Goal: Task Accomplishment & Management: Use online tool/utility

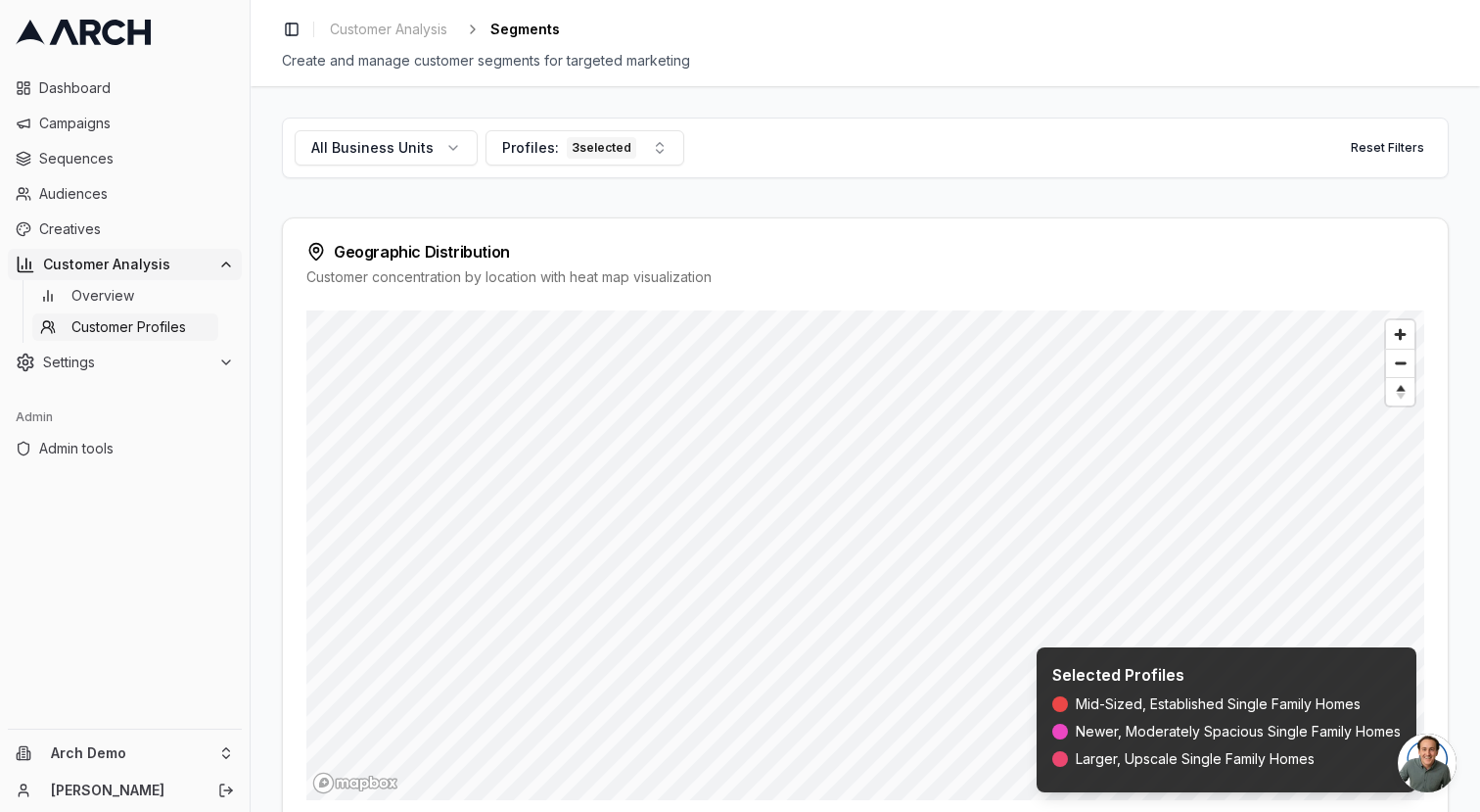
click at [69, 165] on span "Sequences" at bounding box center [136, 159] width 195 height 20
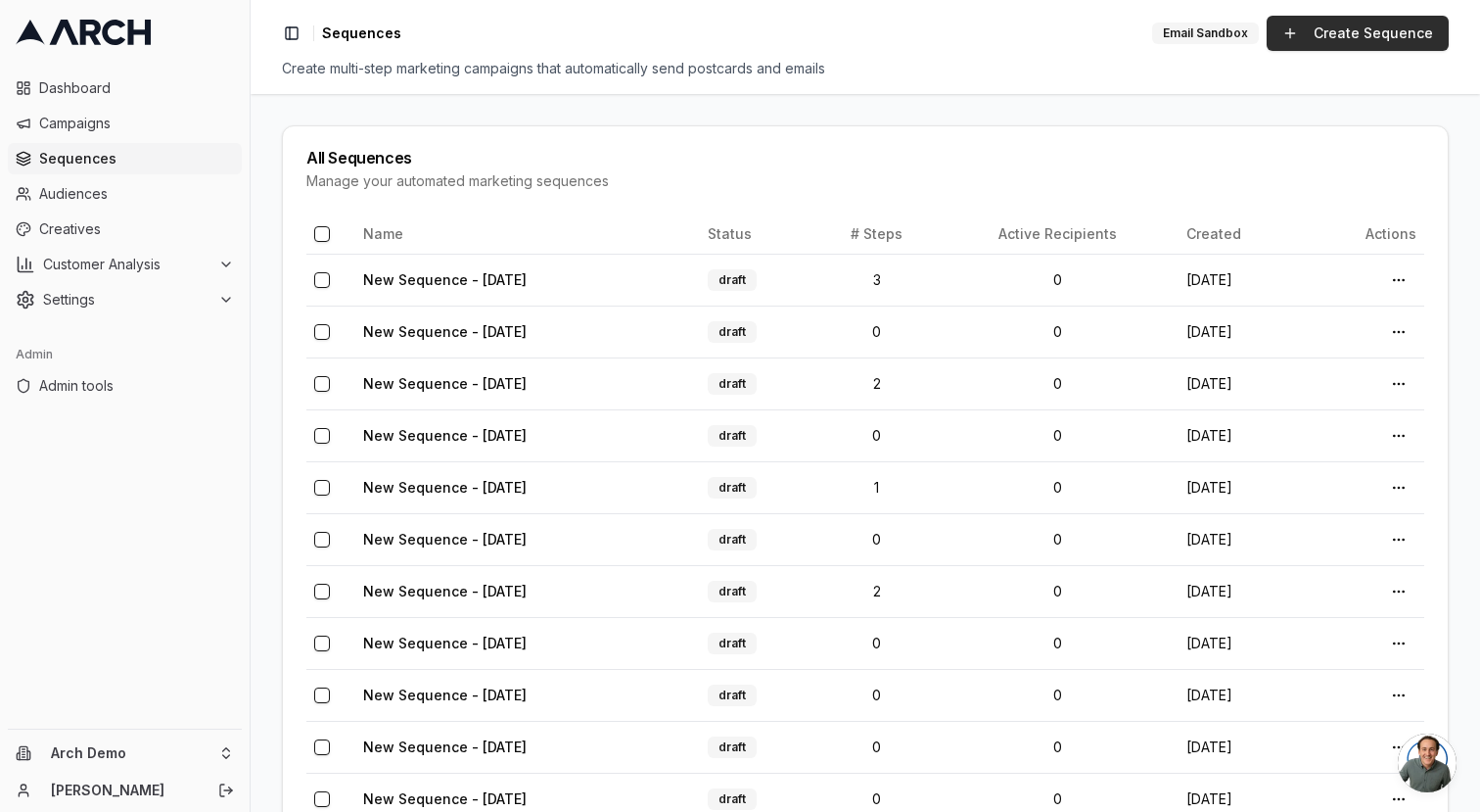
click at [1357, 26] on link "Create Sequence" at bounding box center [1357, 34] width 182 height 36
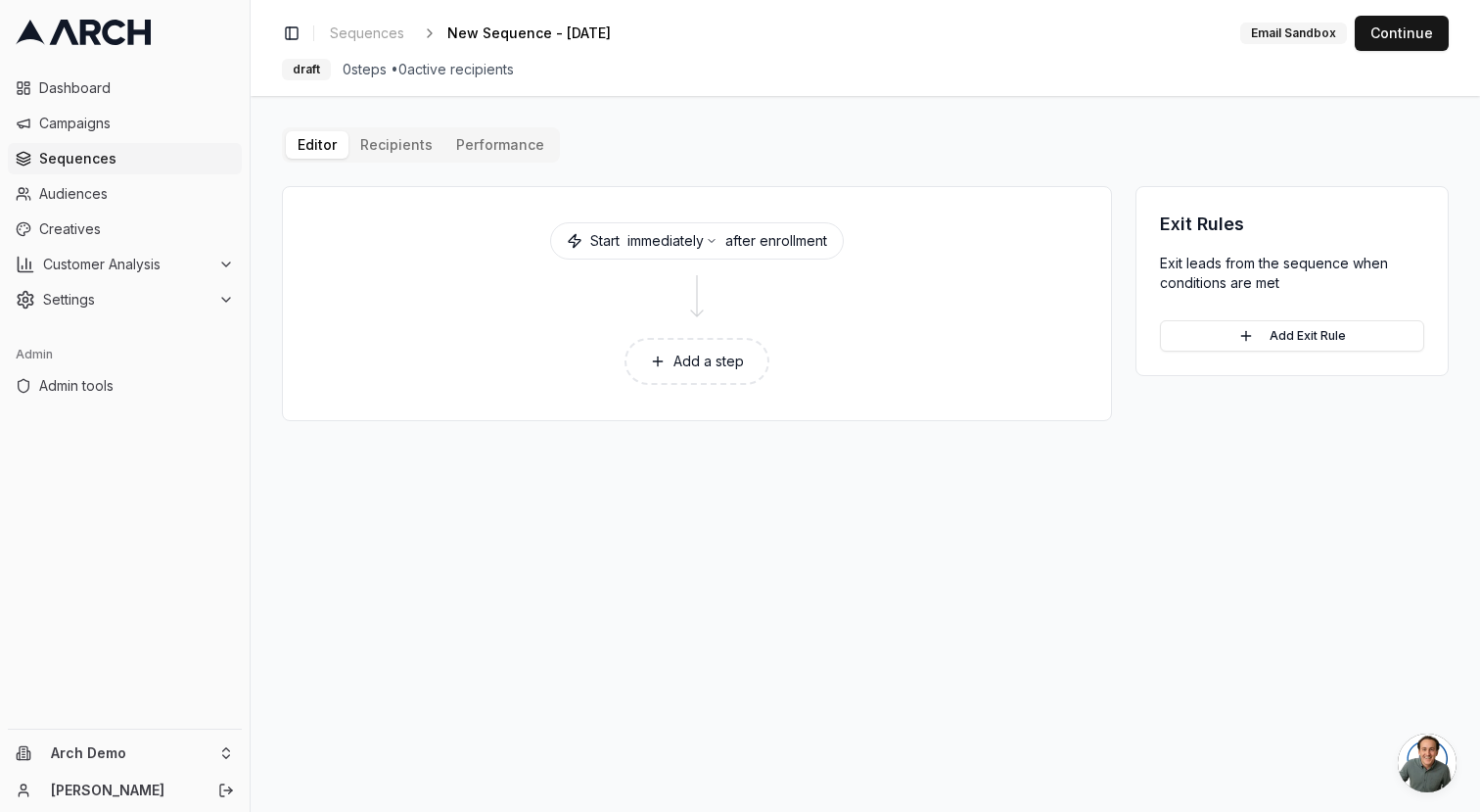
click at [706, 370] on button "Add a step" at bounding box center [697, 360] width 145 height 47
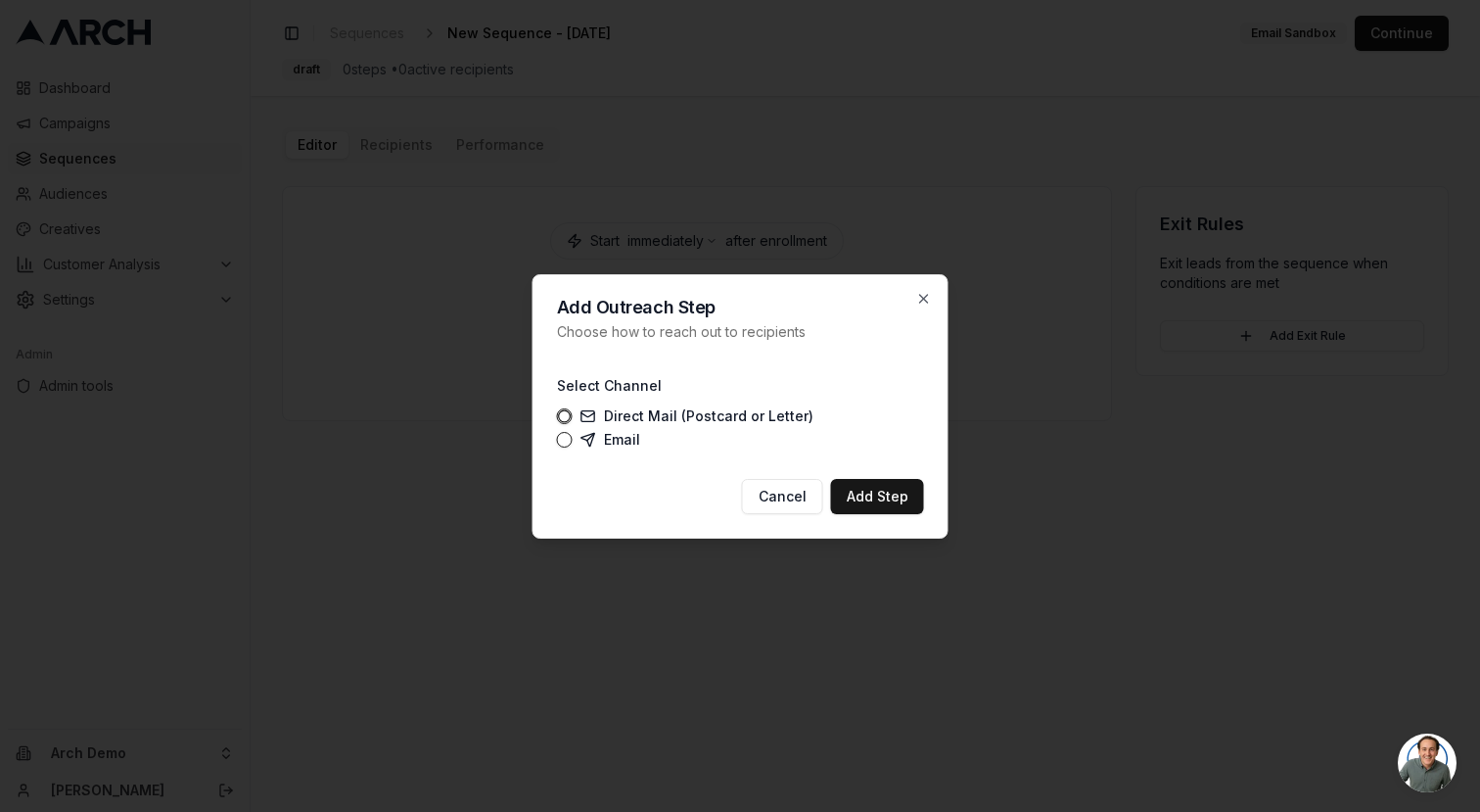
click at [636, 432] on label "Email" at bounding box center [610, 440] width 60 height 16
click at [573, 432] on button "Email" at bounding box center [565, 440] width 16 height 16
click at [648, 410] on label "Direct Mail (Postcard or Letter)" at bounding box center [697, 416] width 233 height 16
click at [573, 410] on button "Direct Mail (Postcard or Letter)" at bounding box center [565, 416] width 16 height 16
click at [890, 495] on button "Add Step" at bounding box center [877, 496] width 93 height 36
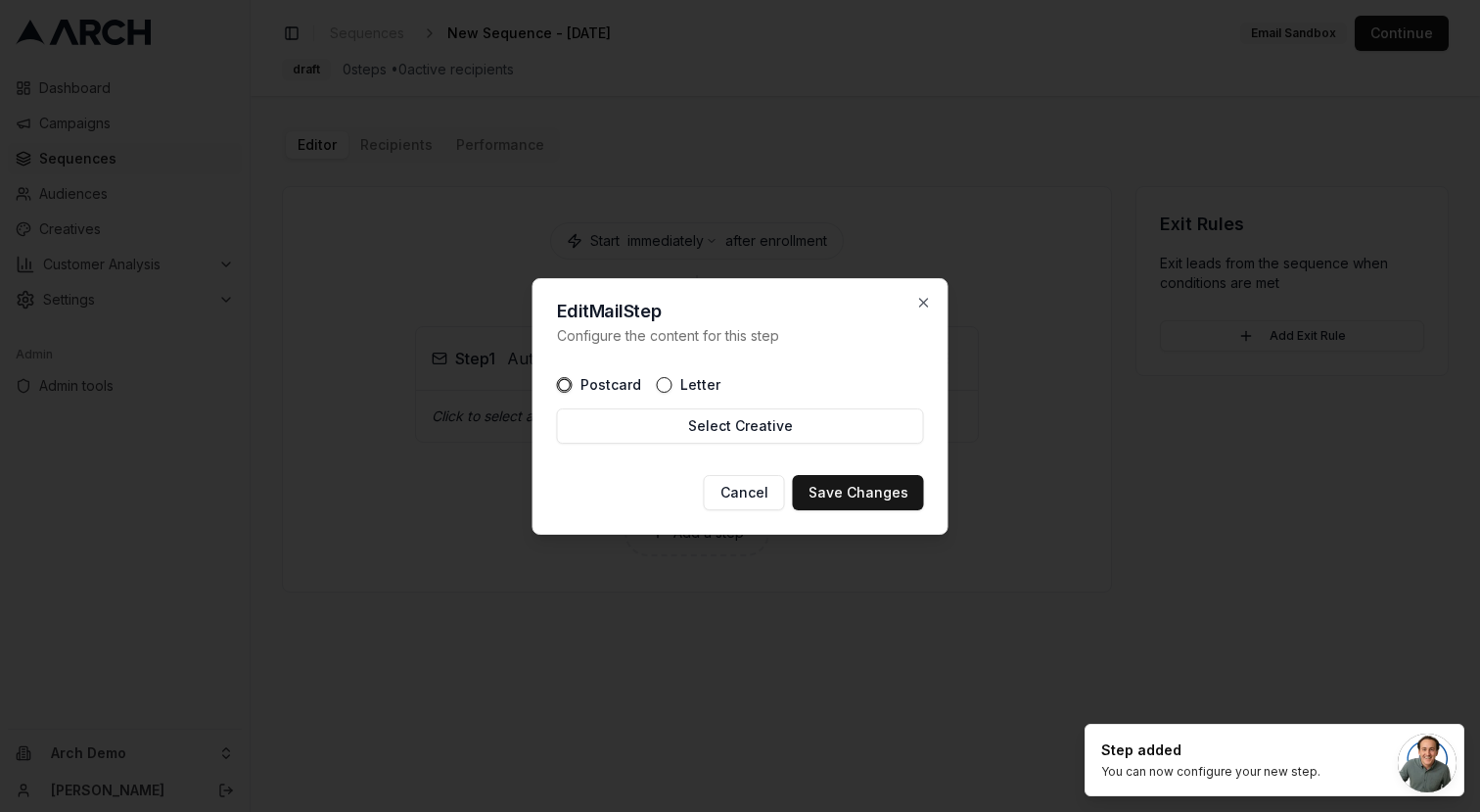
click at [932, 283] on div "Edit Mail Step Configure the content for this step Postcard Letter Select Creat…" at bounding box center [740, 406] width 416 height 256
click at [923, 300] on icon "button" at bounding box center [924, 303] width 16 height 16
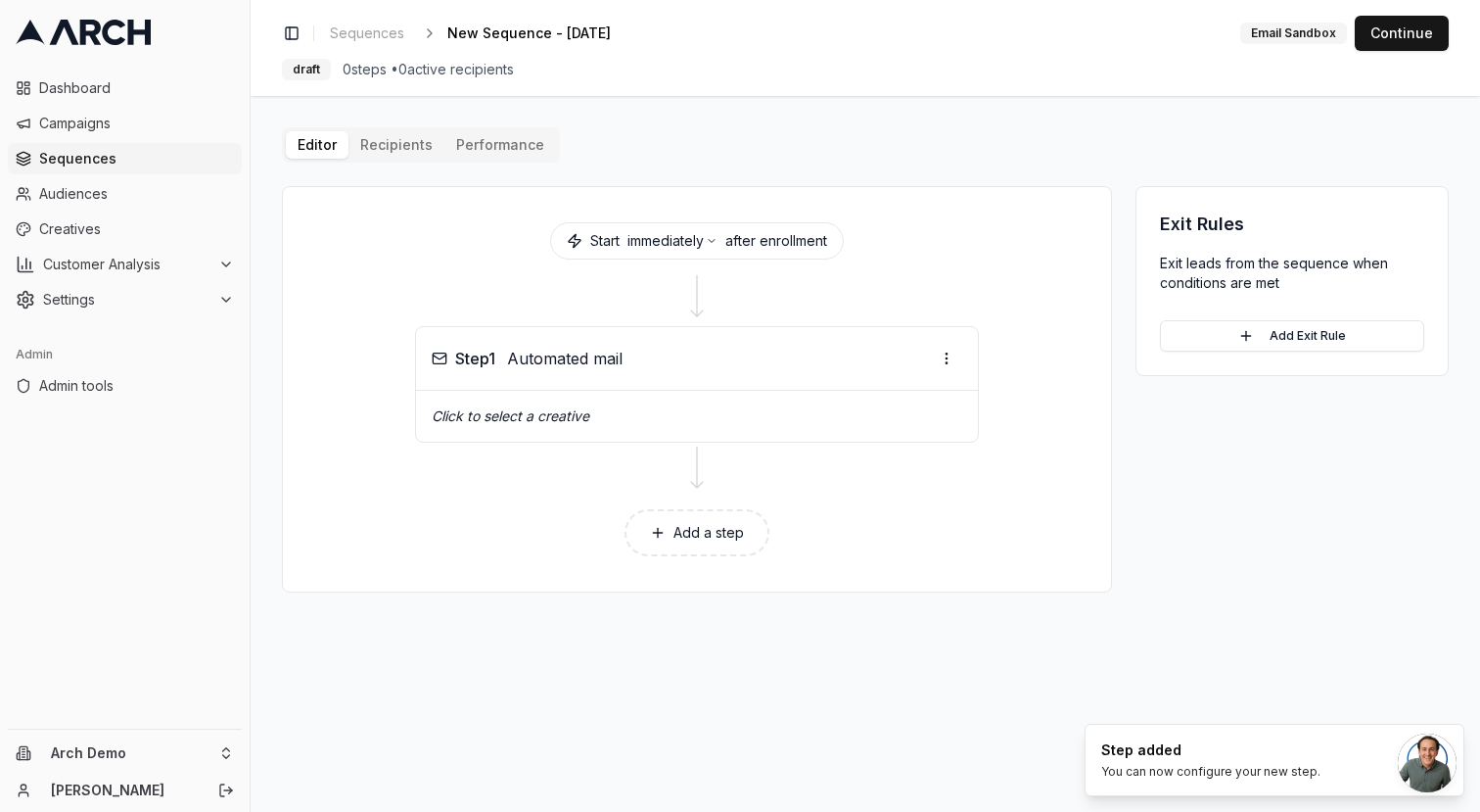
click at [702, 534] on button "Add a step" at bounding box center [697, 532] width 145 height 47
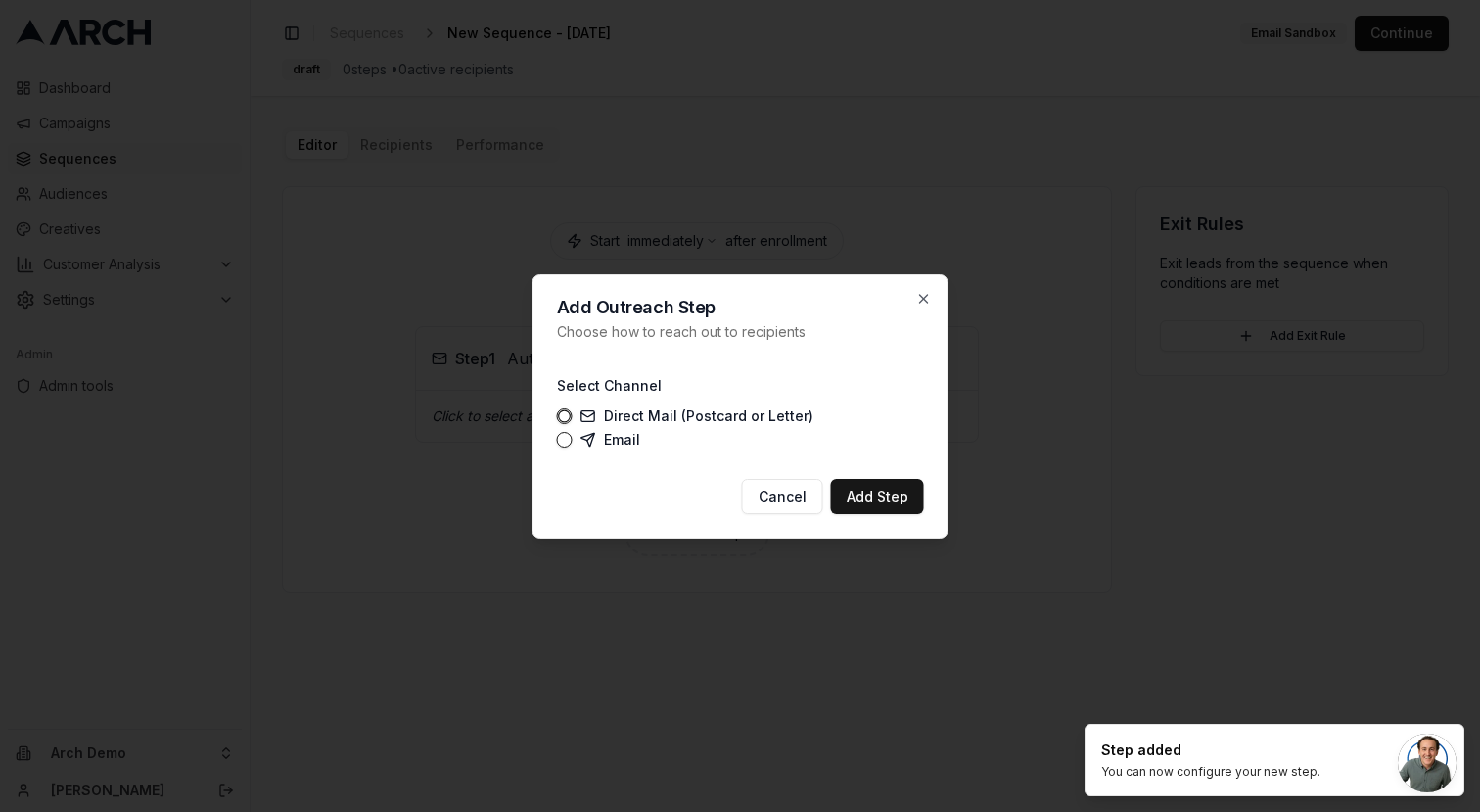
click at [608, 442] on label "Email" at bounding box center [610, 440] width 60 height 16
click at [573, 442] on button "Email" at bounding box center [565, 440] width 16 height 16
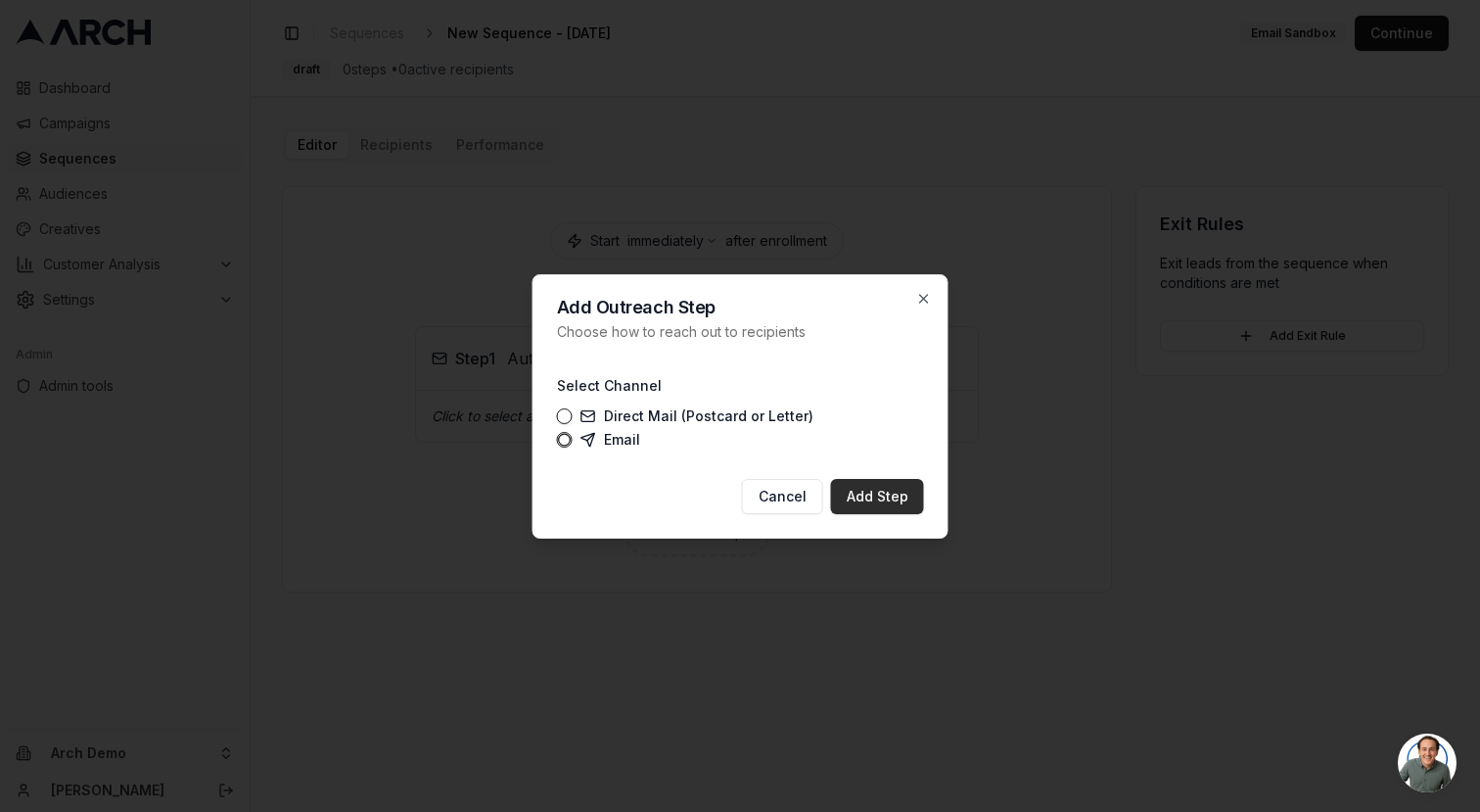
click at [875, 498] on button "Add Step" at bounding box center [877, 496] width 93 height 36
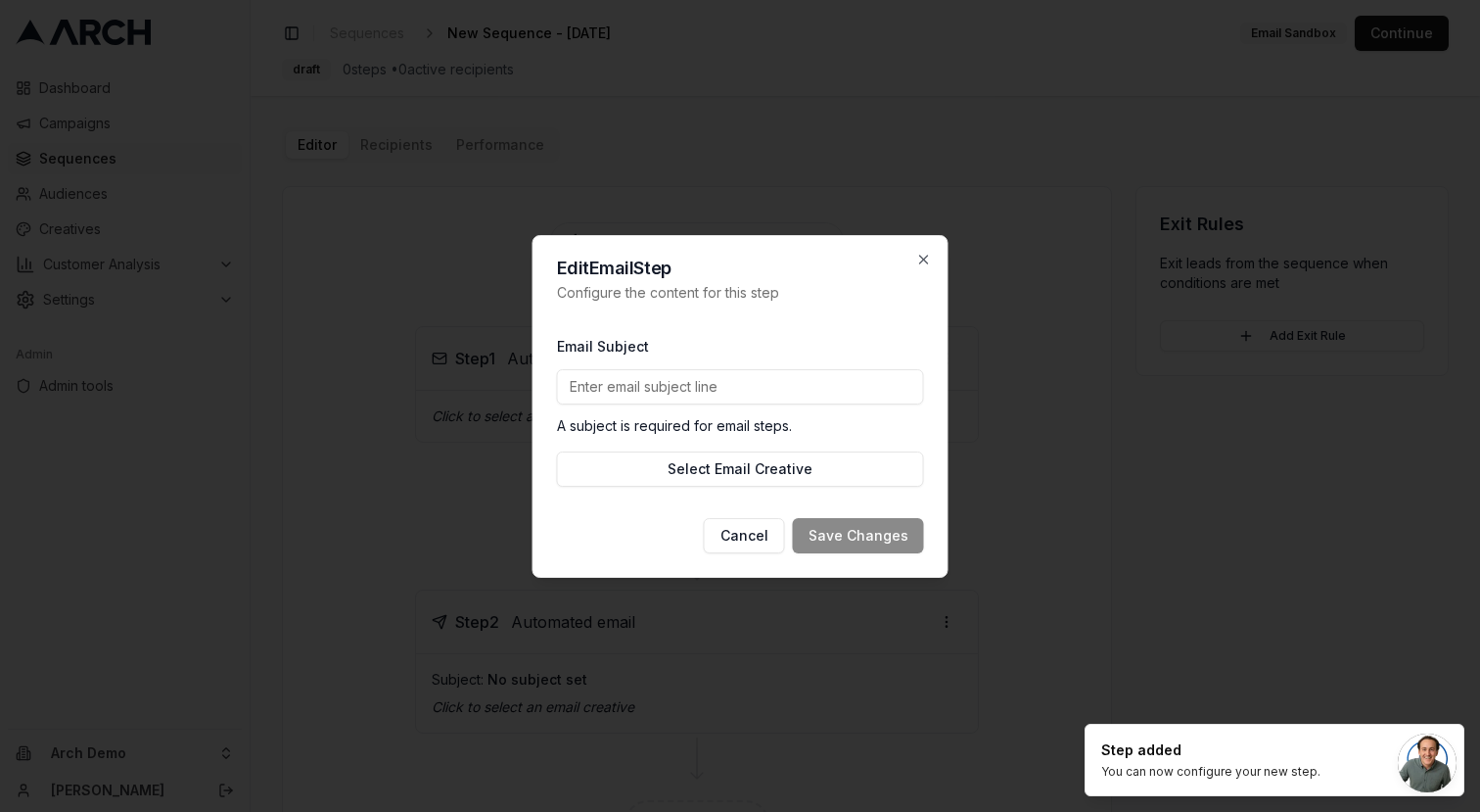
click at [714, 373] on input "Email Subject" at bounding box center [740, 387] width 367 height 36
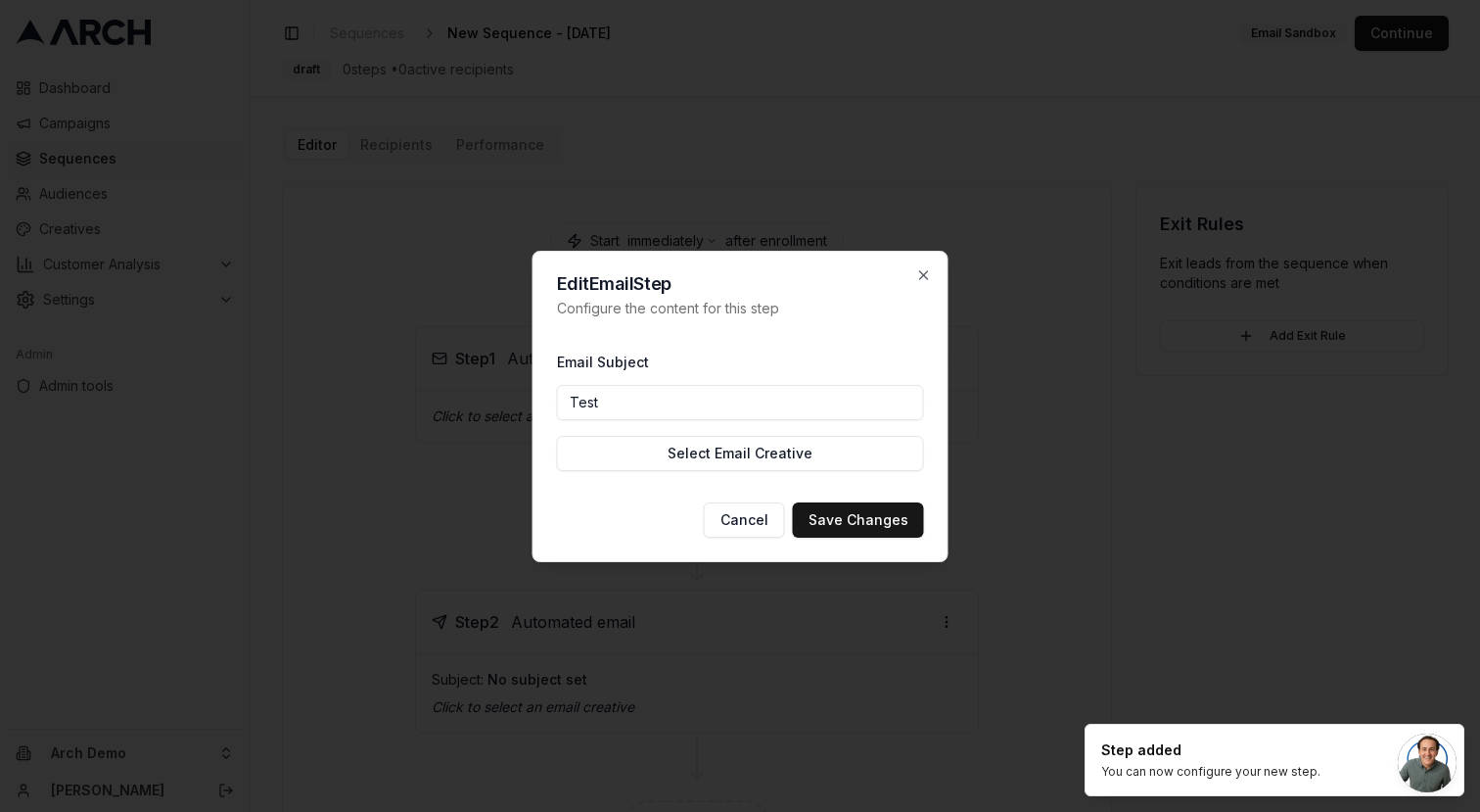
type input "Test"
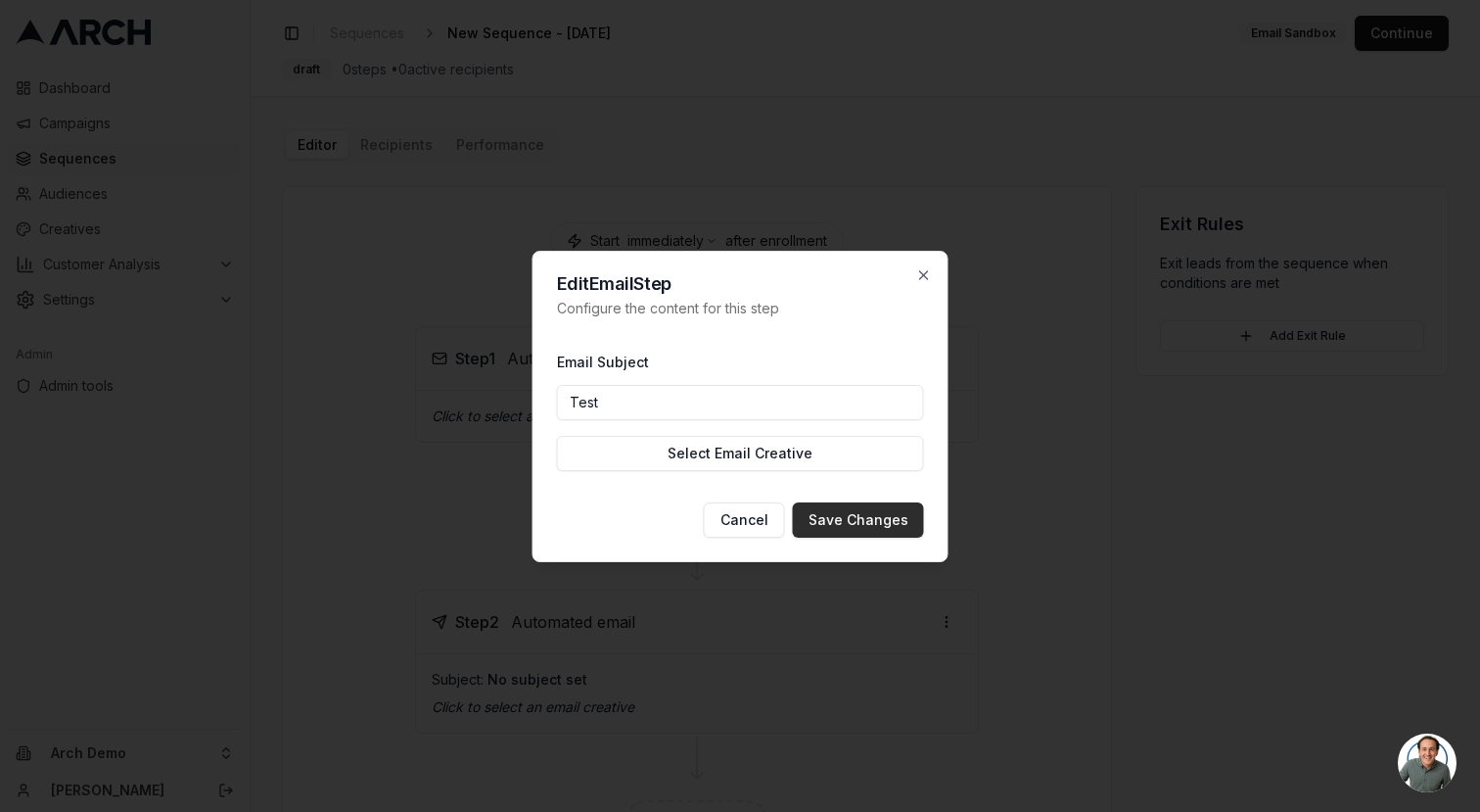
click at [871, 505] on button "Save Changes" at bounding box center [859, 520] width 131 height 36
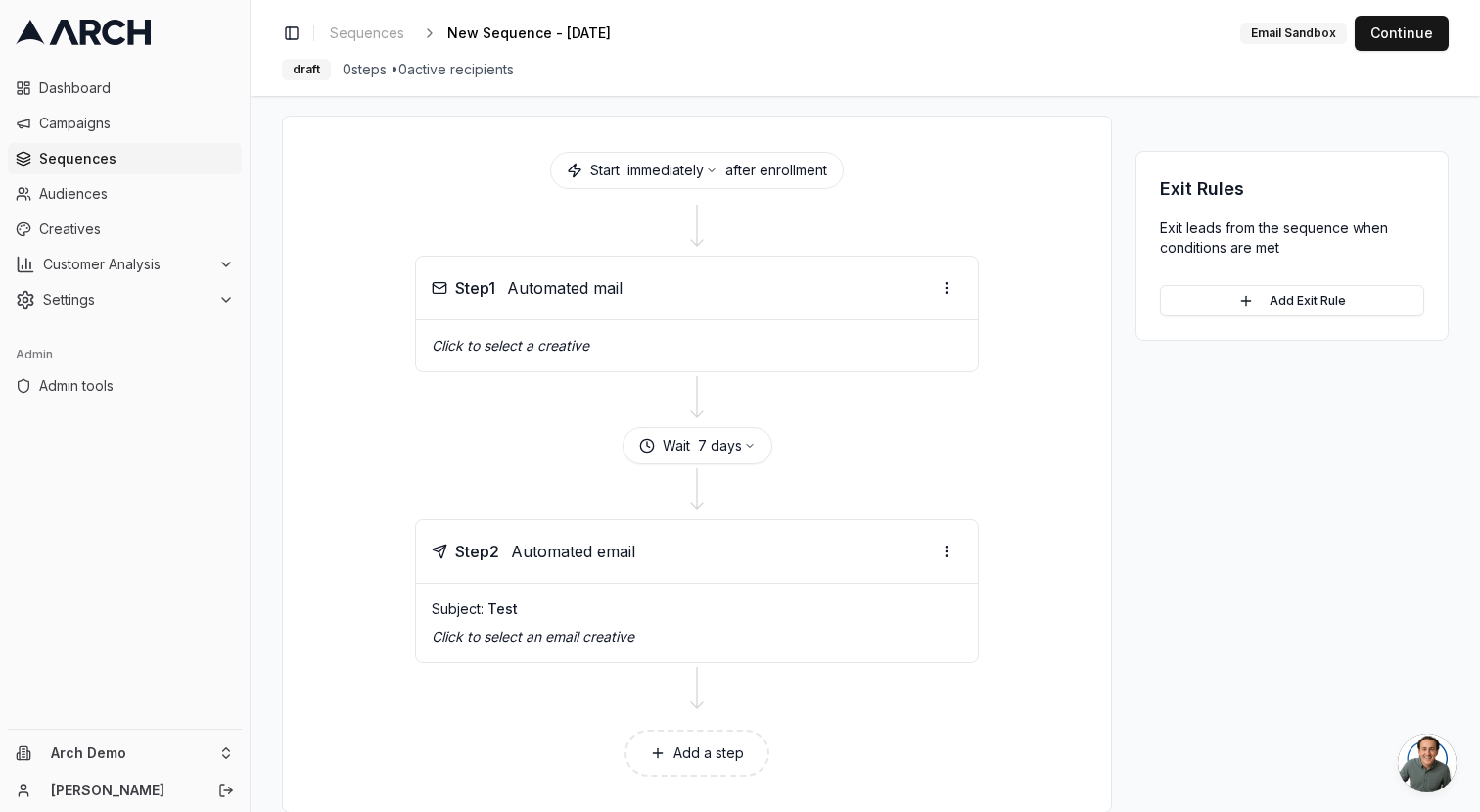
scroll to position [103, 0]
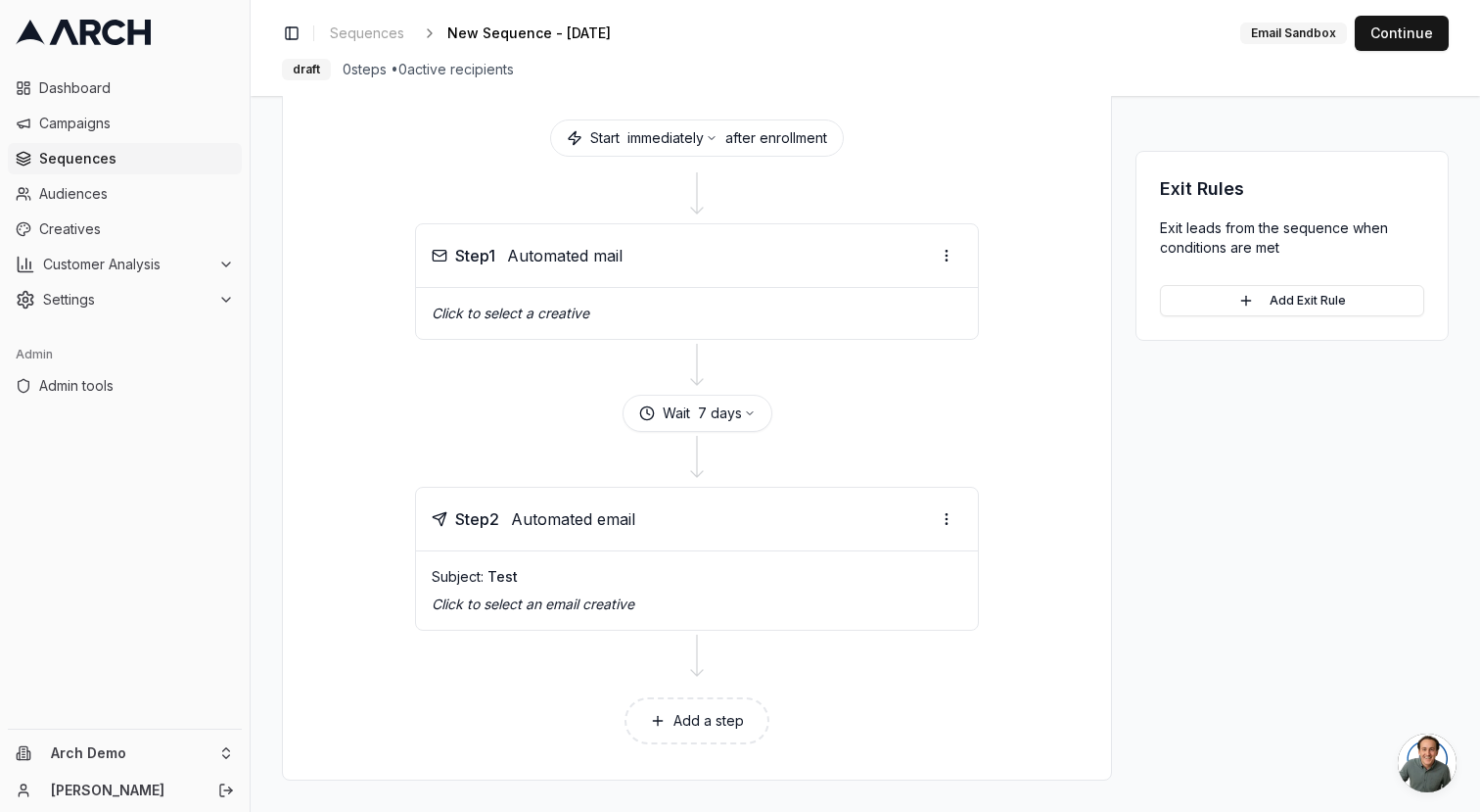
click at [711, 730] on button "Add a step" at bounding box center [697, 720] width 145 height 47
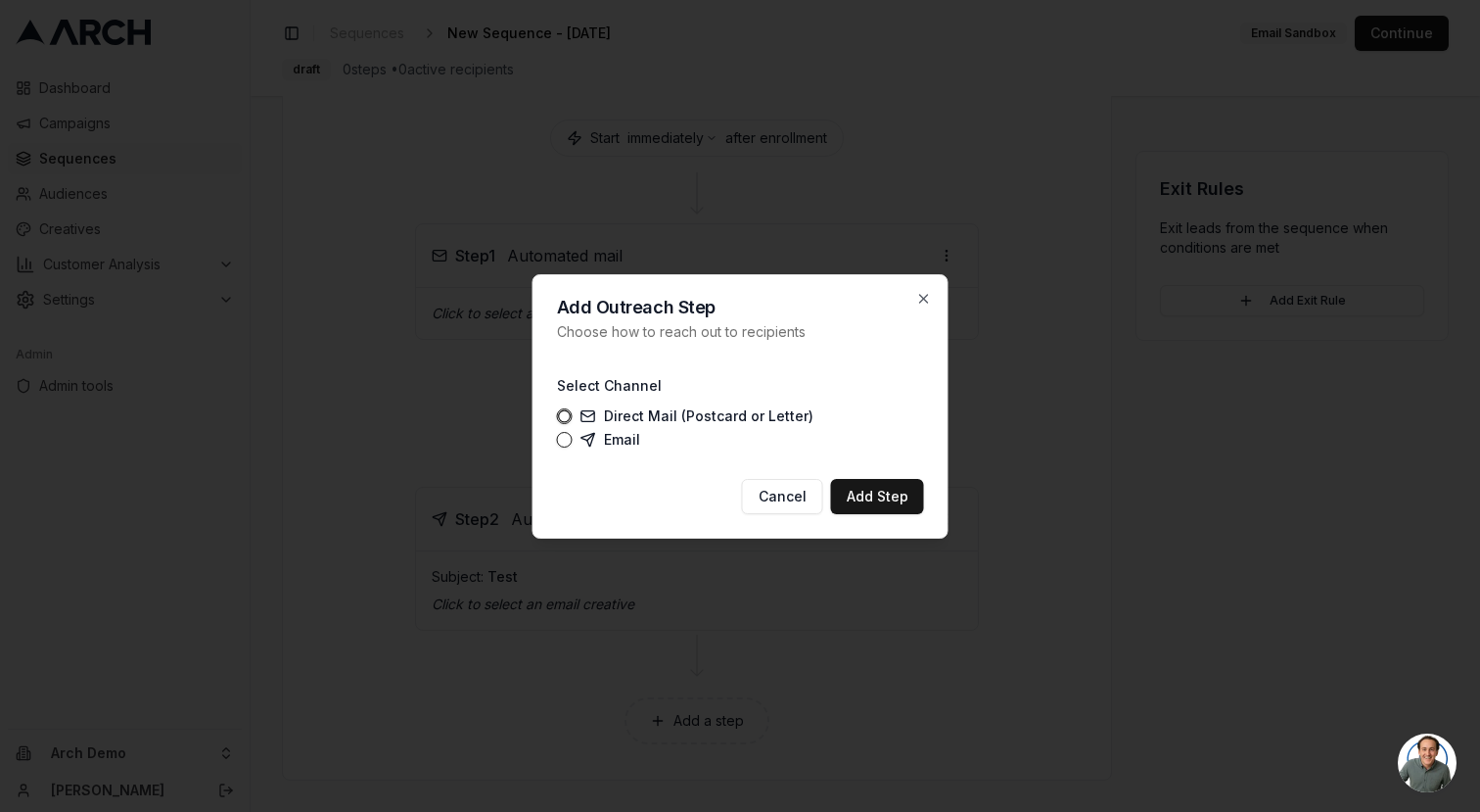
click at [561, 412] on icon "button" at bounding box center [565, 416] width 14 height 14
click at [573, 437] on div "Email" at bounding box center [740, 440] width 367 height 16
click at [568, 440] on button "Email" at bounding box center [565, 440] width 16 height 16
click at [895, 494] on button "Add Step" at bounding box center [877, 496] width 93 height 36
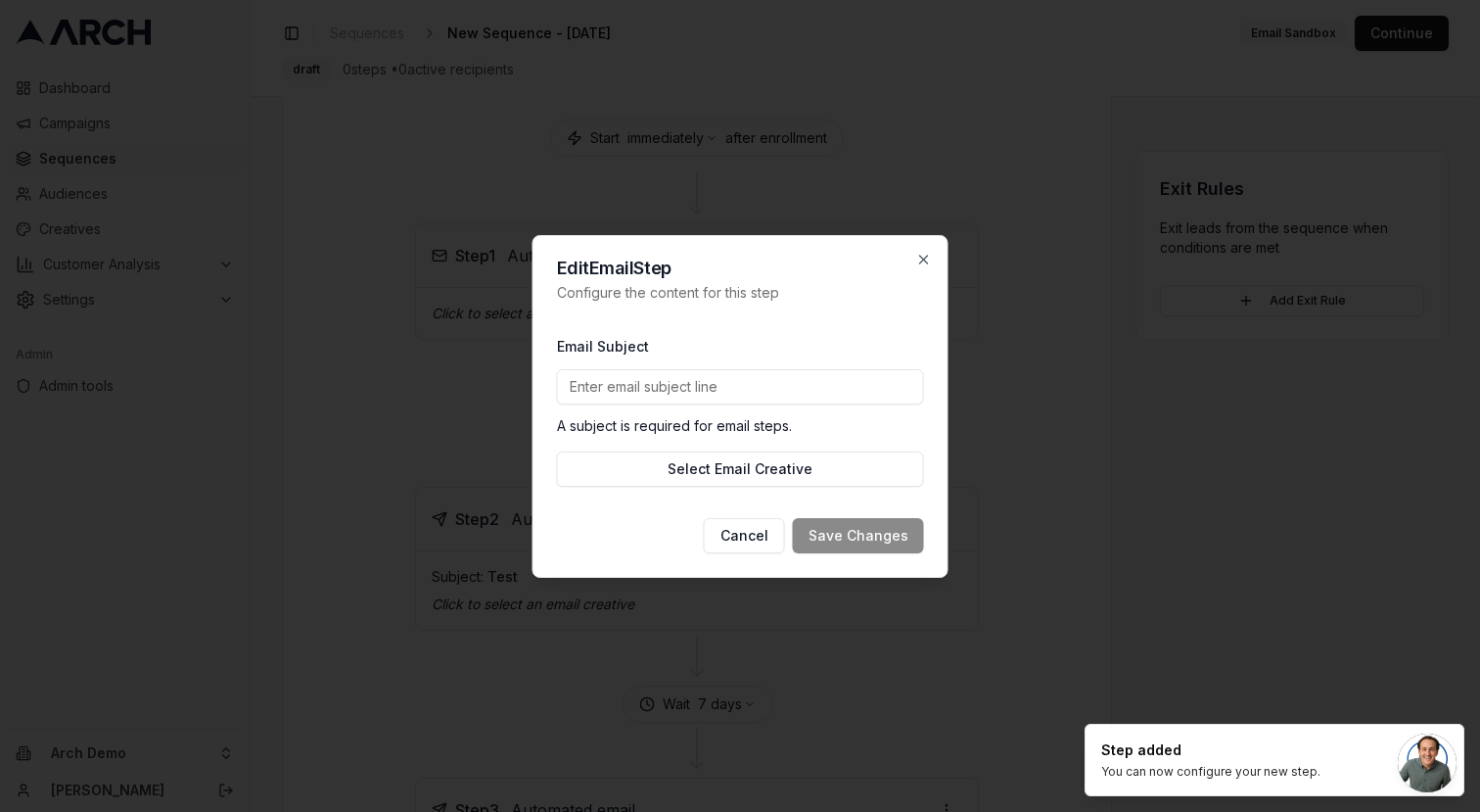
click at [711, 394] on input "Email Subject" at bounding box center [740, 387] width 367 height 36
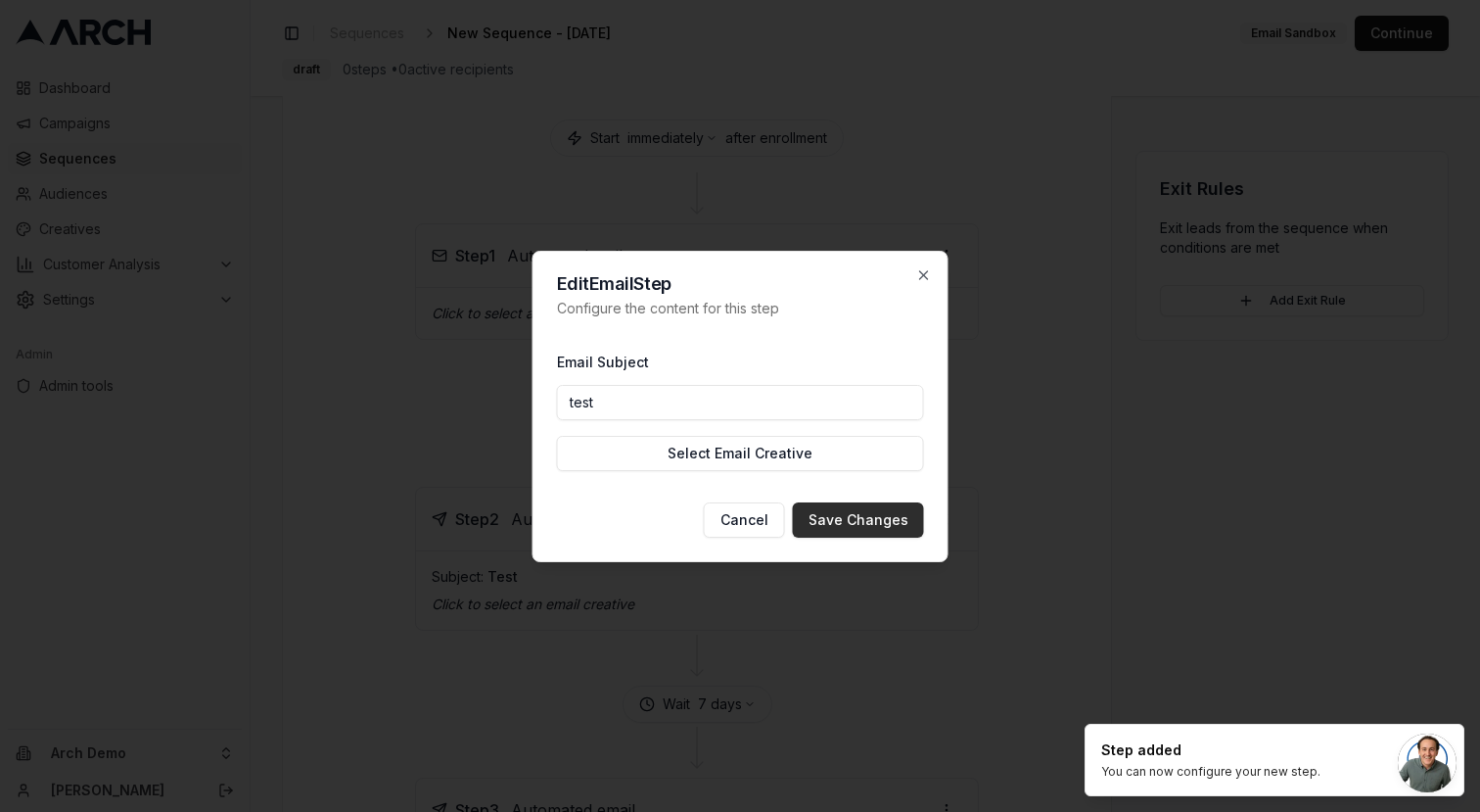
type input "test"
click at [864, 520] on button "Save Changes" at bounding box center [859, 520] width 131 height 36
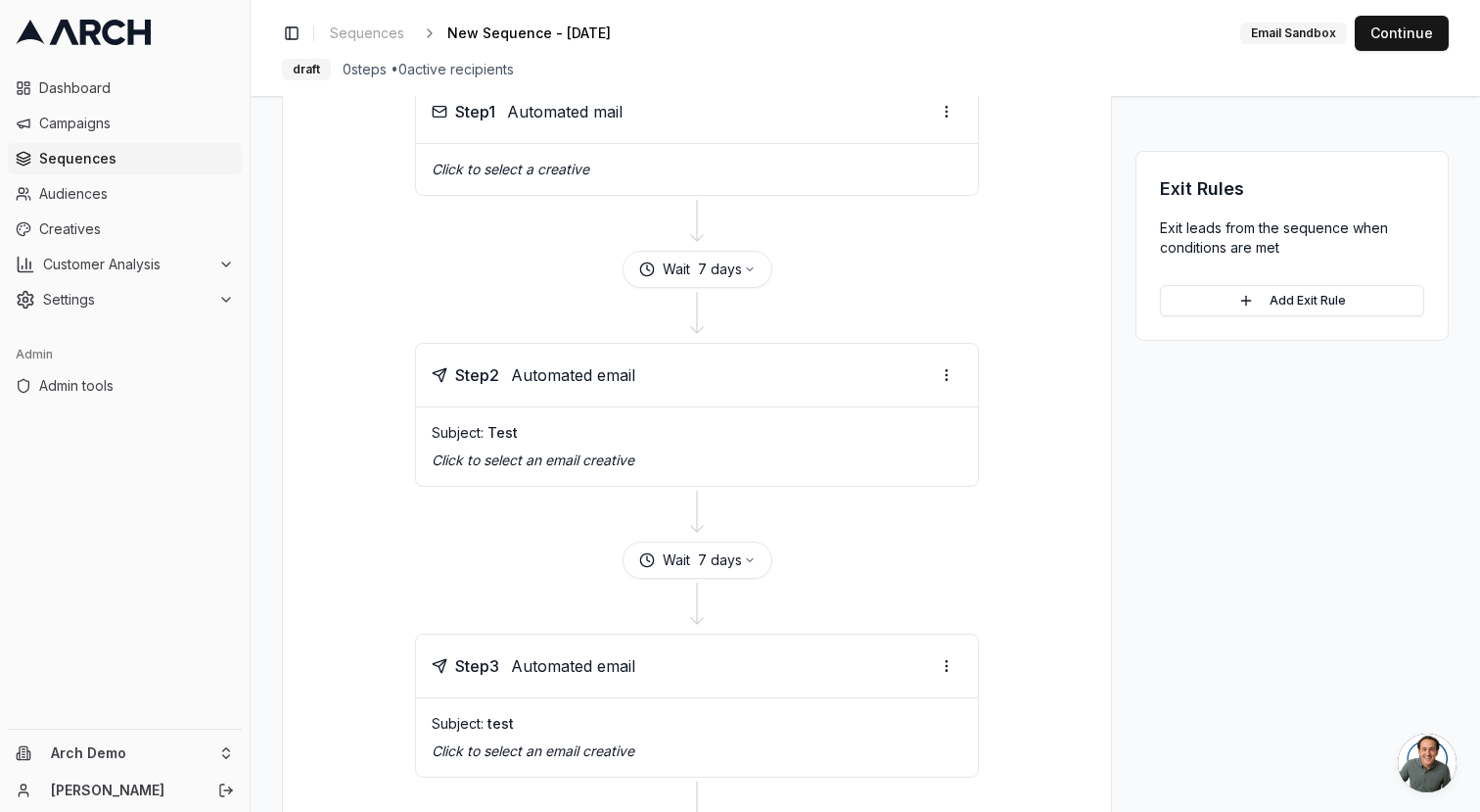
scroll to position [393, 0]
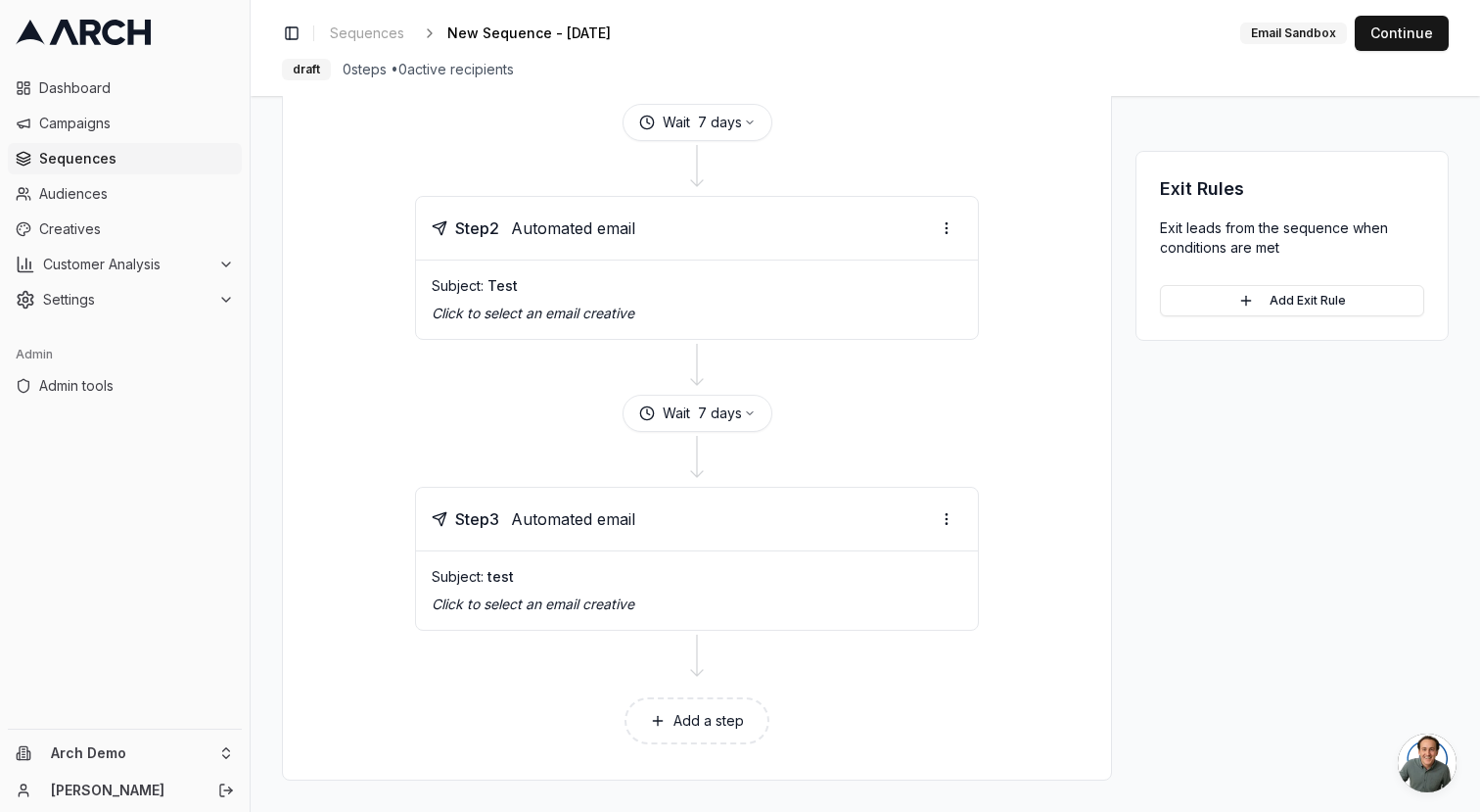
click at [696, 722] on button "Add a step" at bounding box center [697, 720] width 145 height 47
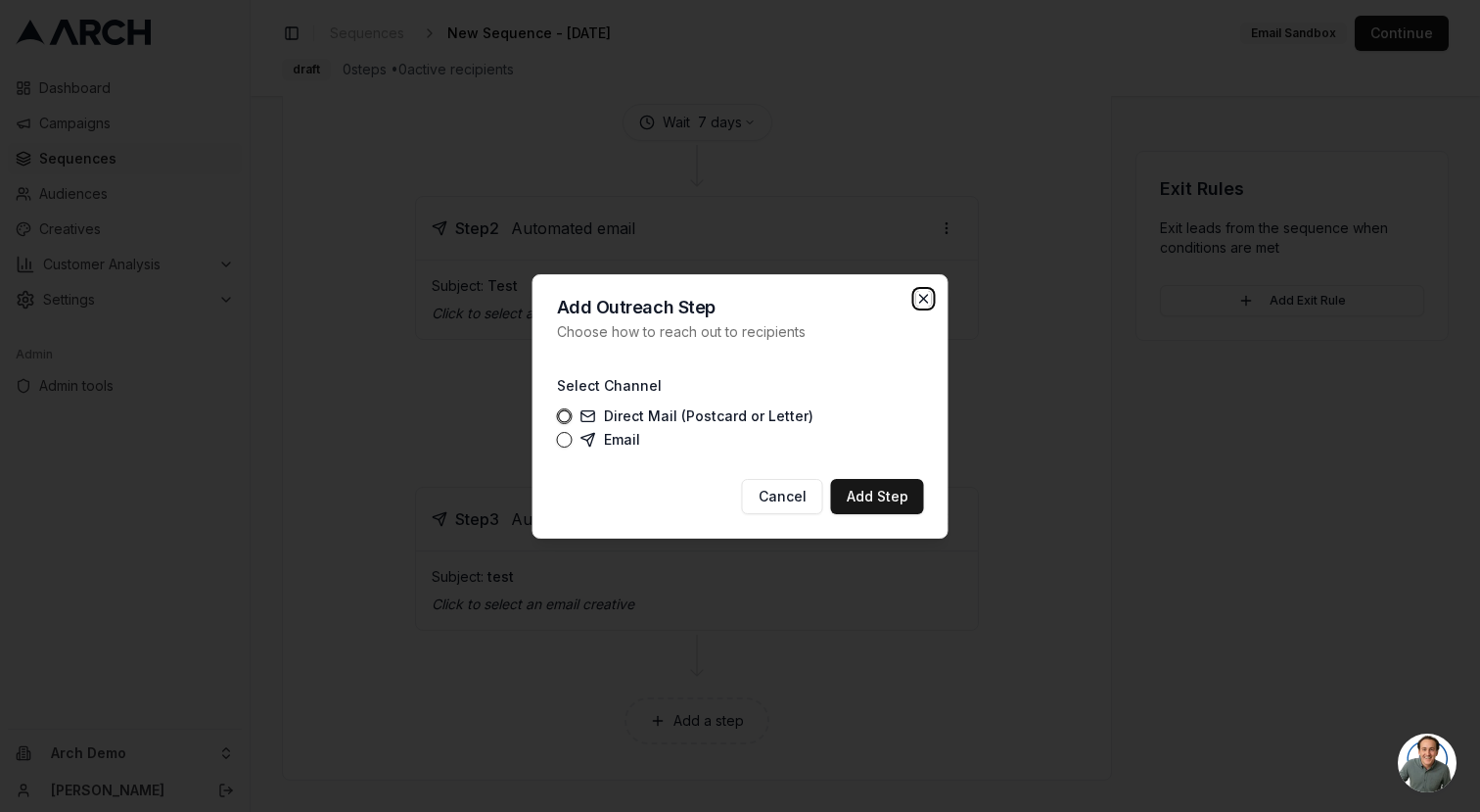
click at [917, 299] on icon "button" at bounding box center [924, 299] width 16 height 16
